Goal: Check status: Check status

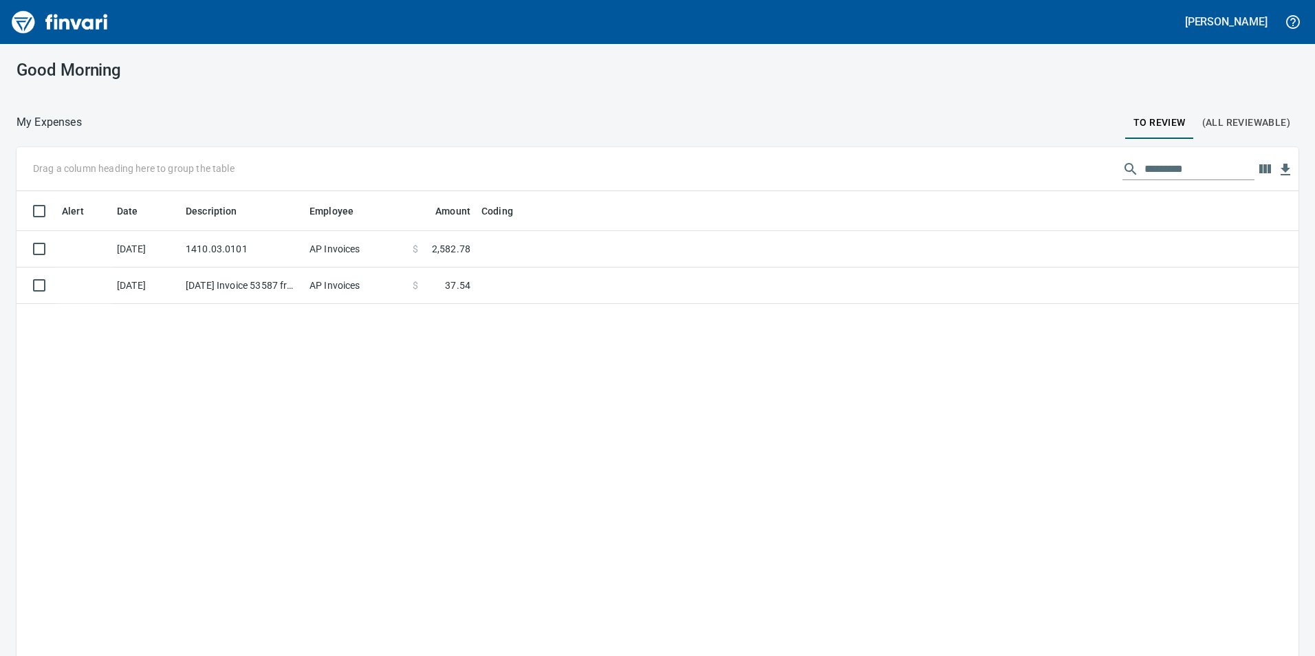
scroll to position [495, 1259]
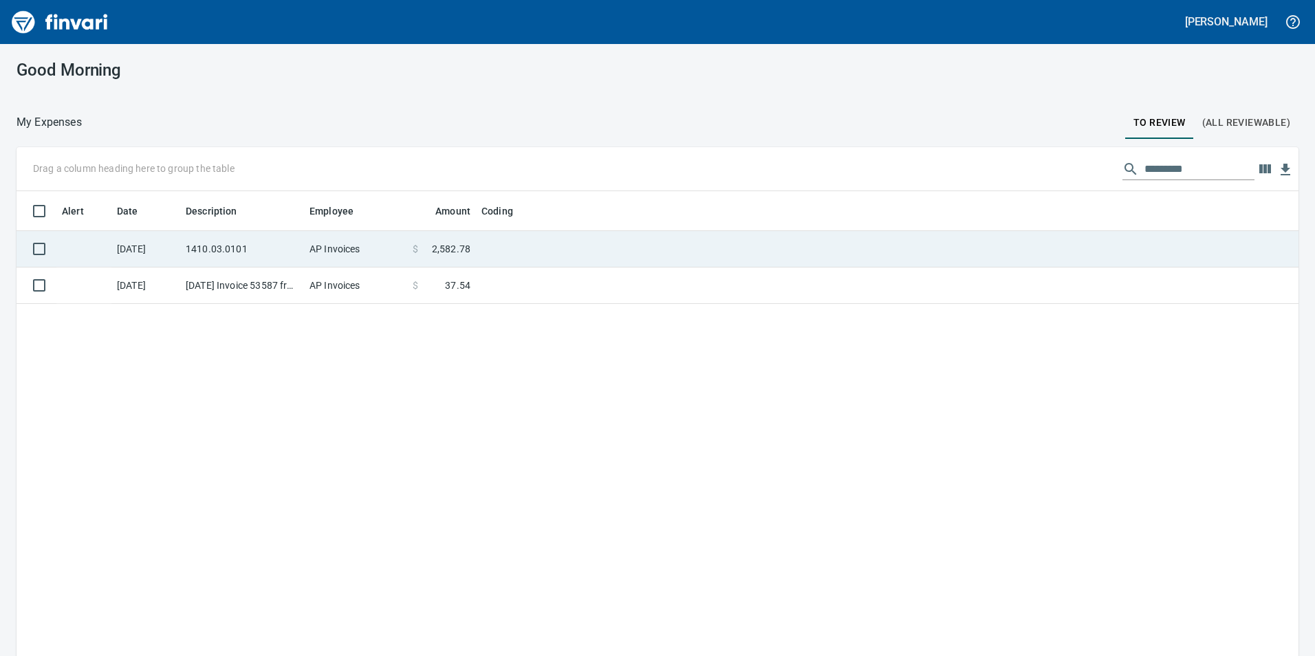
click at [273, 246] on td "1410.03.0101" at bounding box center [242, 249] width 124 height 36
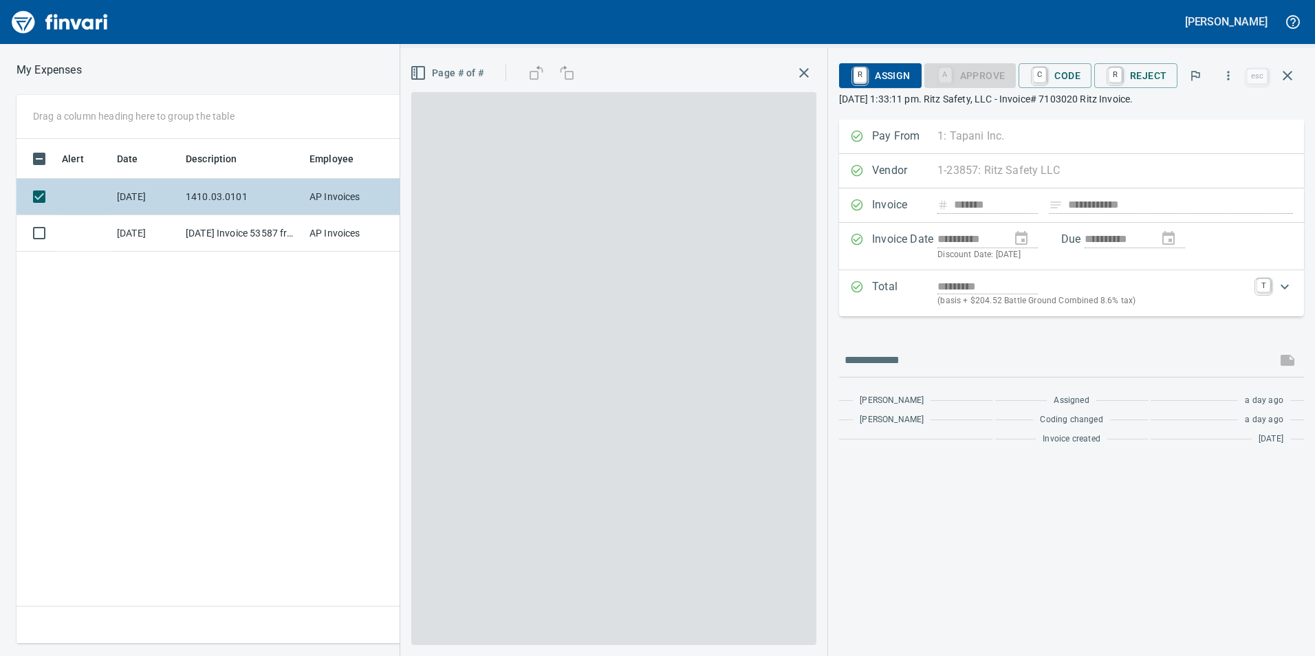
scroll to position [495, 928]
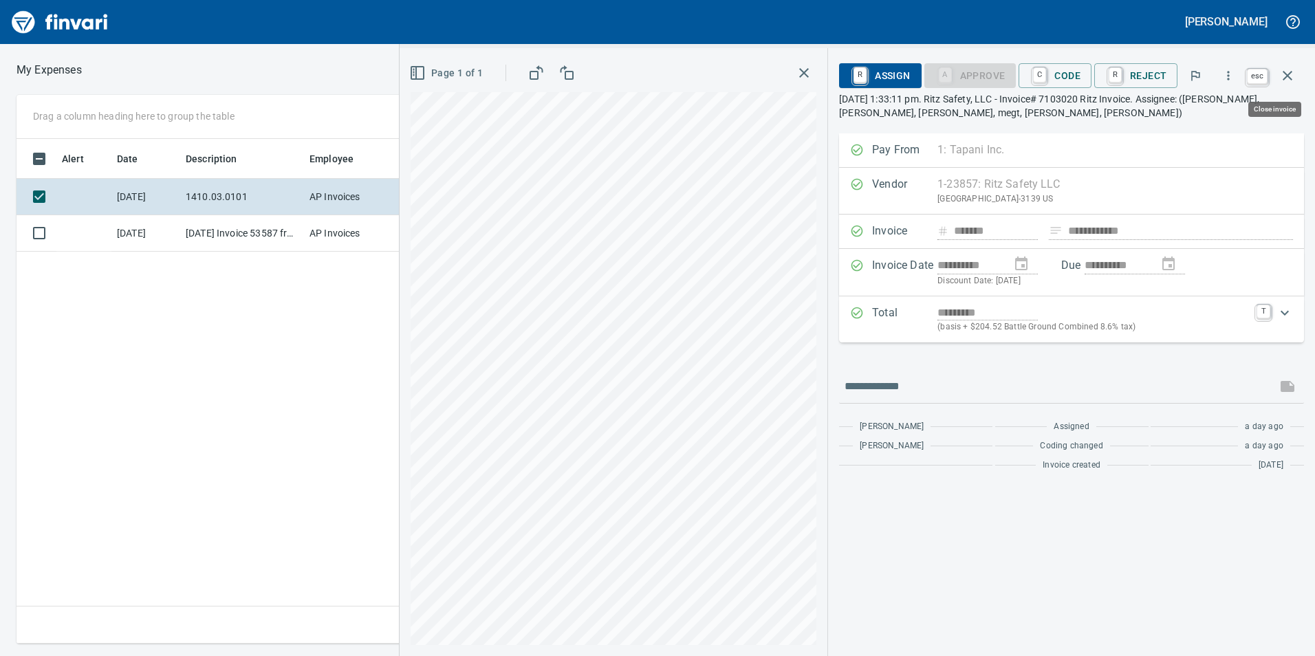
click at [1294, 75] on icon "button" at bounding box center [1287, 75] width 17 height 17
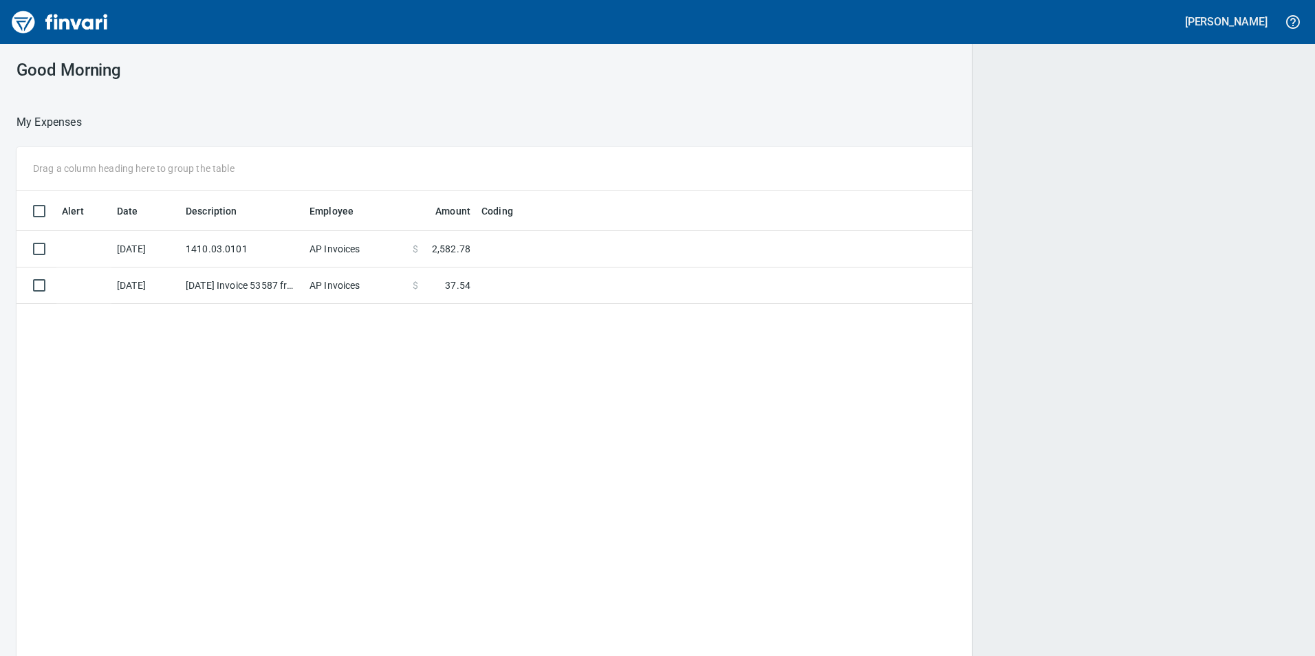
scroll to position [1, 1]
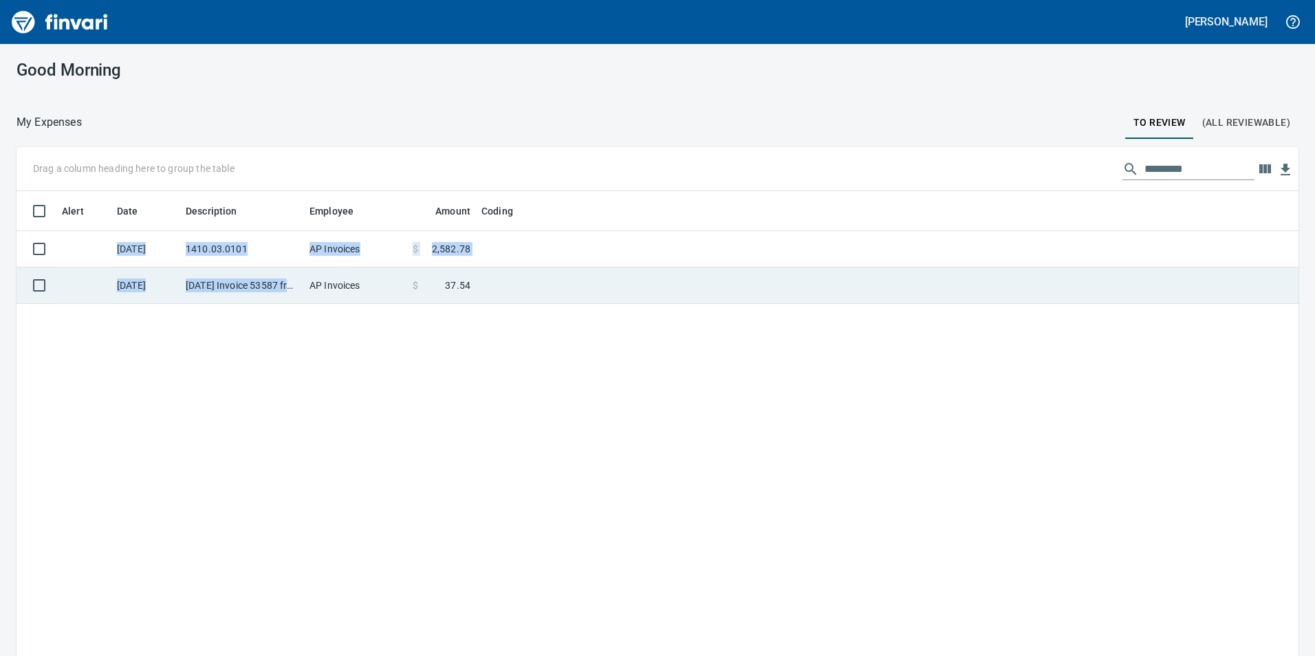
drag, startPoint x: 308, startPoint y: 299, endPoint x: 301, endPoint y: 288, distance: 13.0
click at [301, 288] on div "Alert Date Description Employee Amount Coding 9/16/2025 1410.03.0101 AP Invoice…" at bounding box center [658, 444] width 1282 height 506
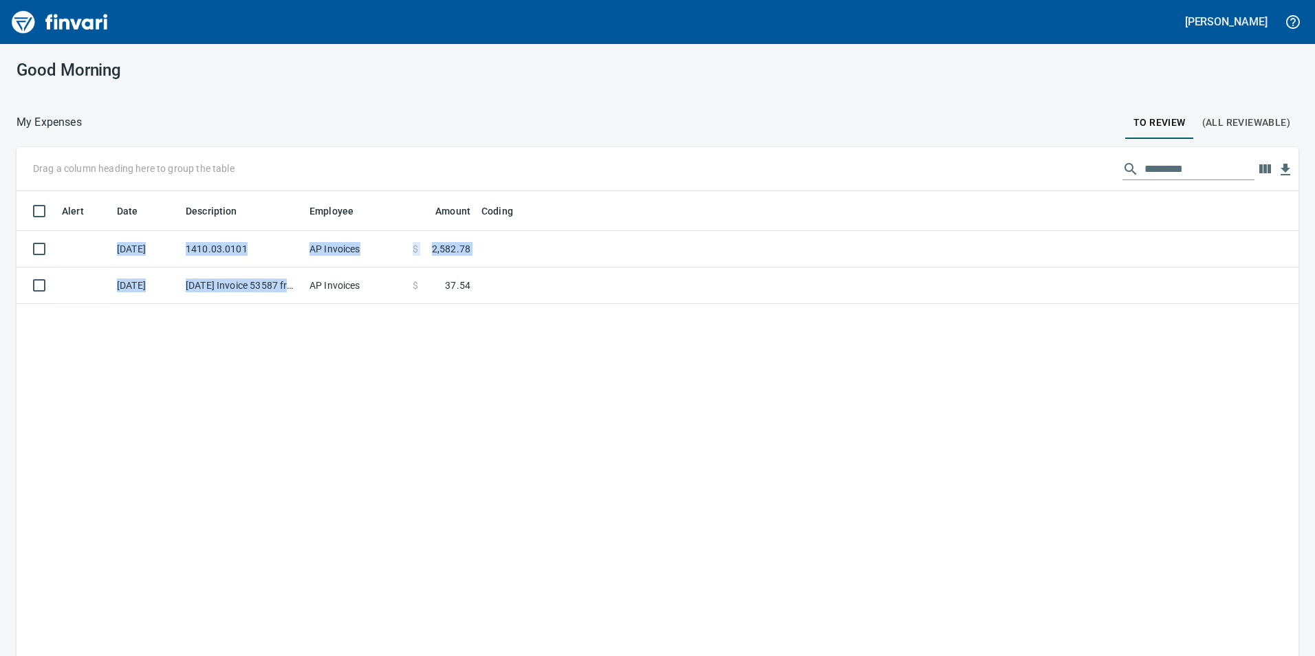
click at [301, 287] on td "[DATE] Invoice 53587 from Van-port Rigging Inc (1-11072)" at bounding box center [242, 286] width 124 height 36
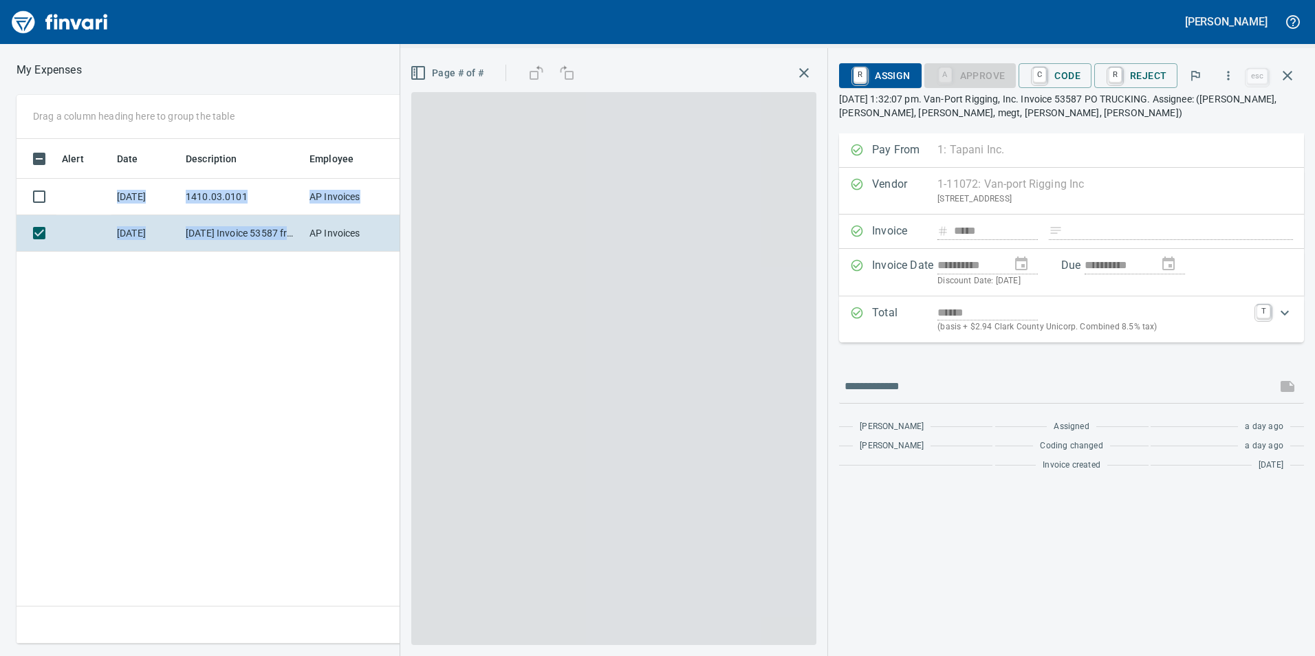
scroll to position [495, 928]
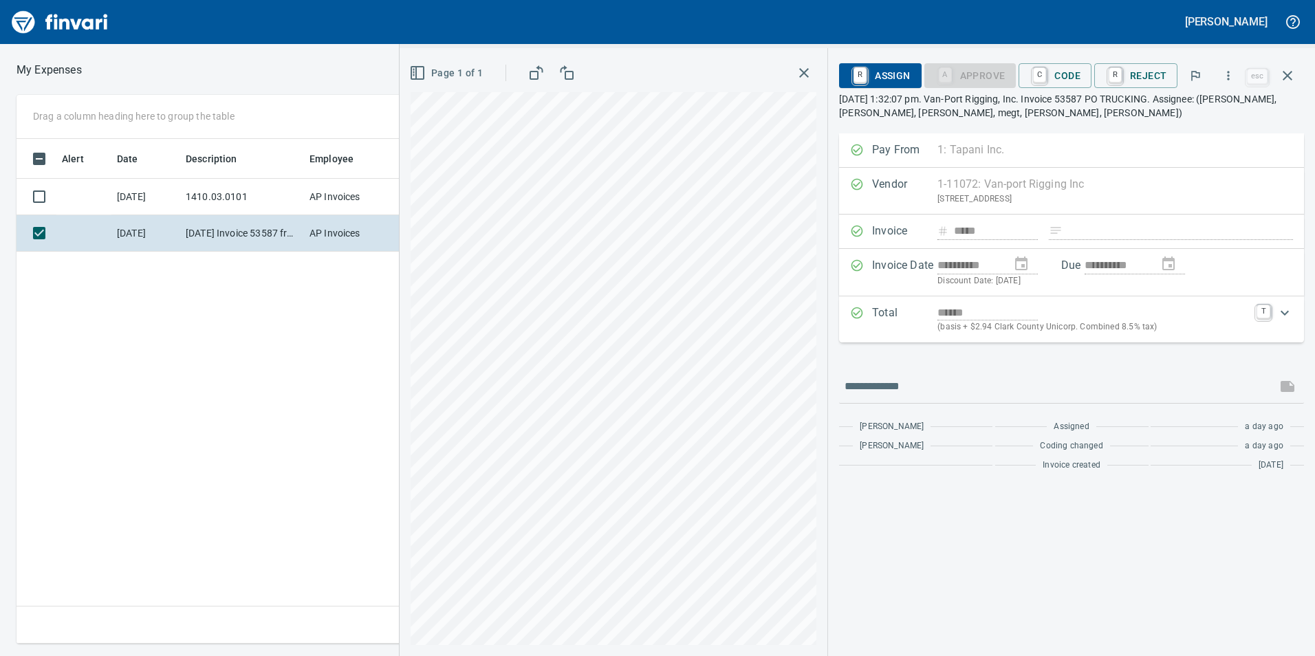
click at [1305, 72] on div "**********" at bounding box center [1071, 352] width 487 height 608
drag, startPoint x: 1298, startPoint y: 69, endPoint x: 1283, endPoint y: 73, distance: 15.0
click at [1289, 79] on button "button" at bounding box center [1287, 75] width 33 height 33
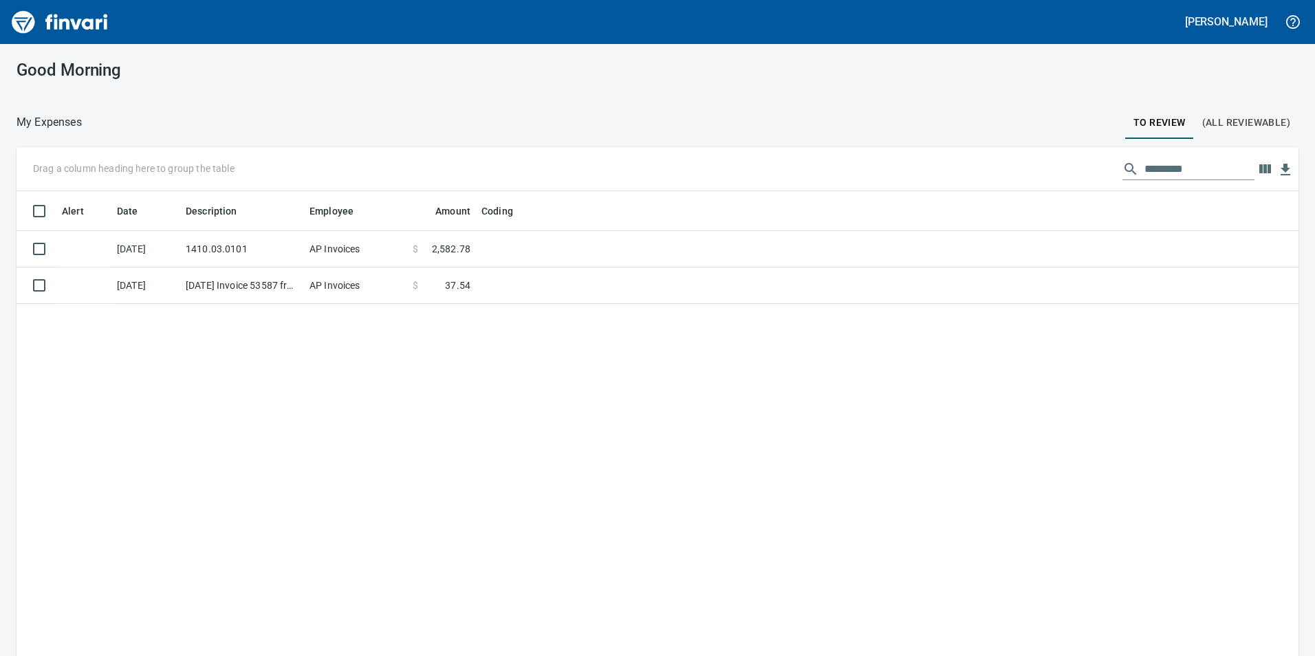
scroll to position [1, 1]
